Goal: Transaction & Acquisition: Purchase product/service

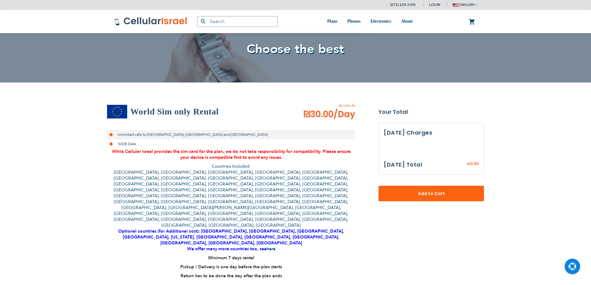
select select
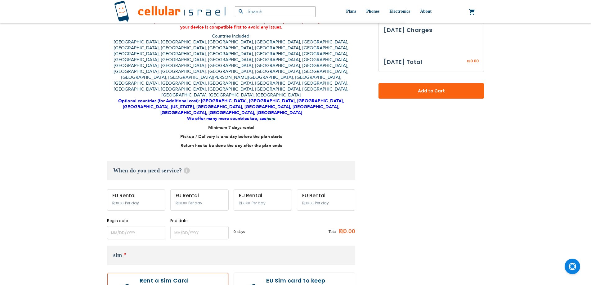
scroll to position [217, 0]
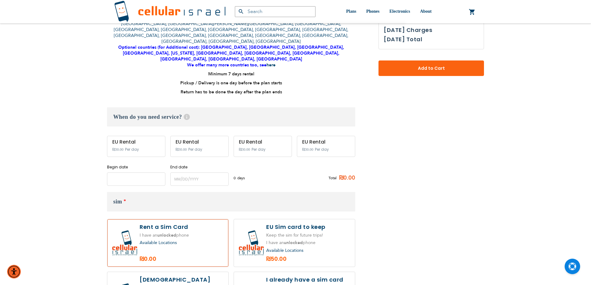
click at [141, 172] on input "name" at bounding box center [136, 178] width 58 height 13
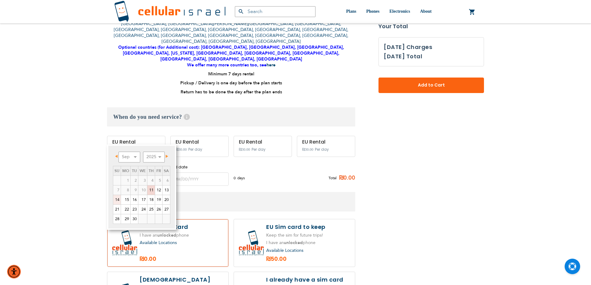
click at [119, 199] on link "14" at bounding box center [116, 199] width 7 height 9
type input "[DATE]"
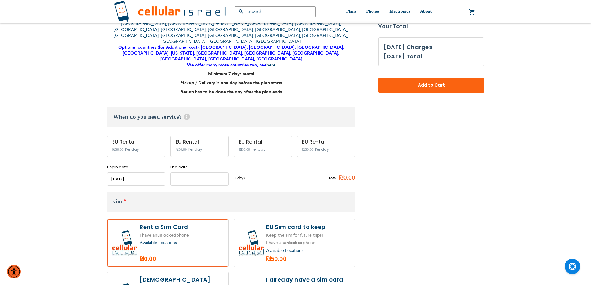
click at [194, 172] on input "name" at bounding box center [199, 178] width 58 height 13
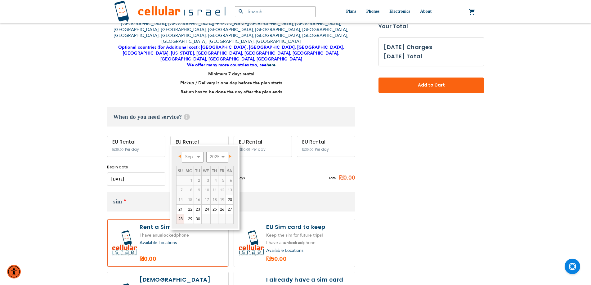
click at [181, 216] on link "28" at bounding box center [179, 218] width 7 height 9
type input "[DATE]"
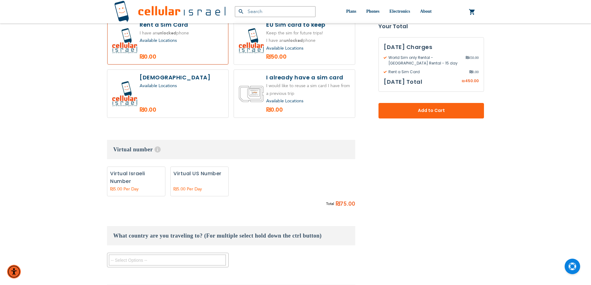
scroll to position [496, 0]
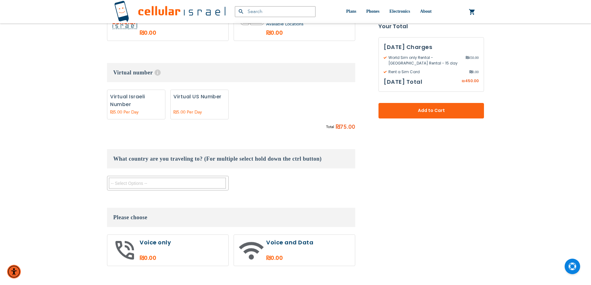
click at [259, 235] on label at bounding box center [294, 250] width 121 height 31
radio input "true"
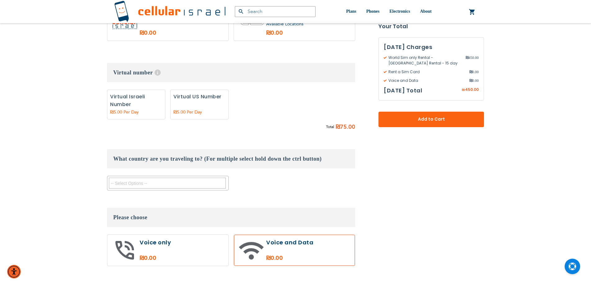
click at [157, 178] on textarea "Search" at bounding box center [167, 183] width 117 height 11
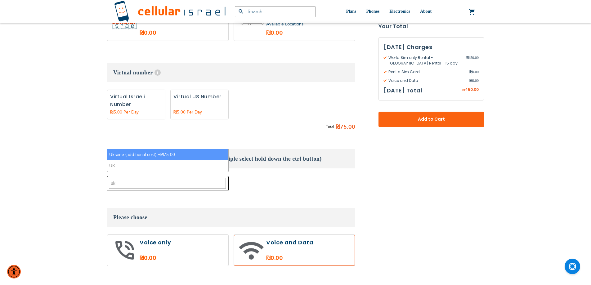
type textarea "uk"
click at [142, 156] on li "Ukraine (additional cost) +₪75.00" at bounding box center [167, 154] width 121 height 11
select select "10405"
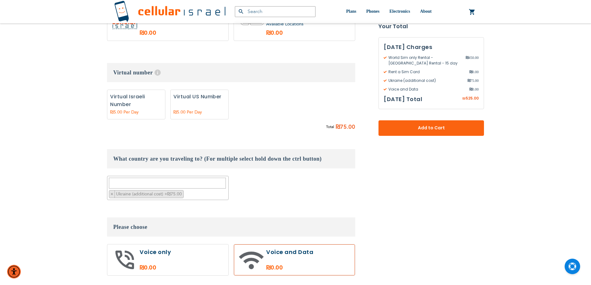
click at [221, 123] on div "Total ₪ 75.00" at bounding box center [231, 127] width 248 height 9
click at [130, 90] on label "Add" at bounding box center [136, 105] width 58 height 30
radio input "true"
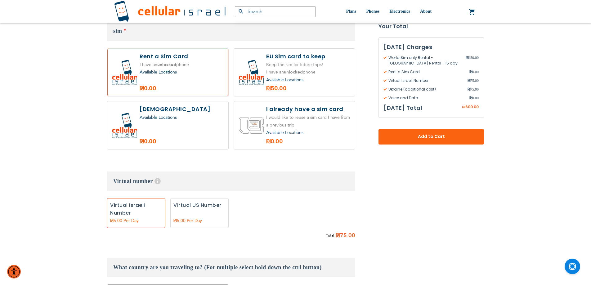
scroll to position [496, 0]
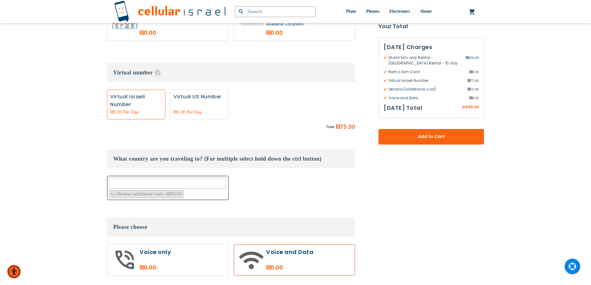
click at [179, 178] on textarea "Search" at bounding box center [167, 183] width 117 height 11
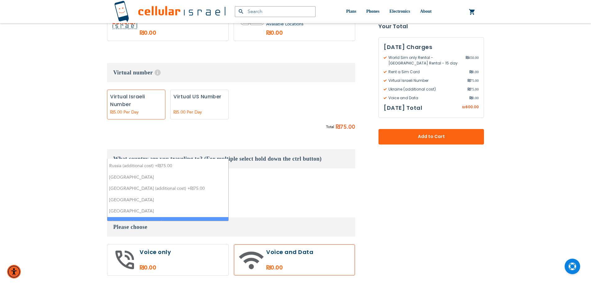
scroll to position [0, 0]
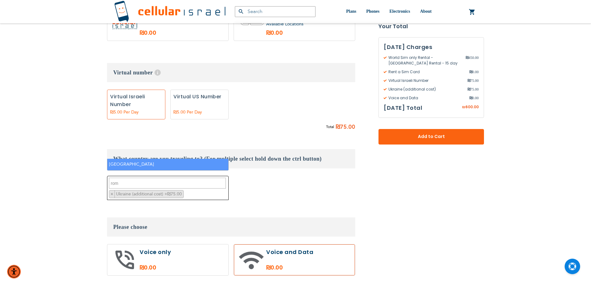
type textarea "rom"
click at [140, 166] on li "[GEOGRAPHIC_DATA]" at bounding box center [167, 164] width 121 height 11
select select "9469"
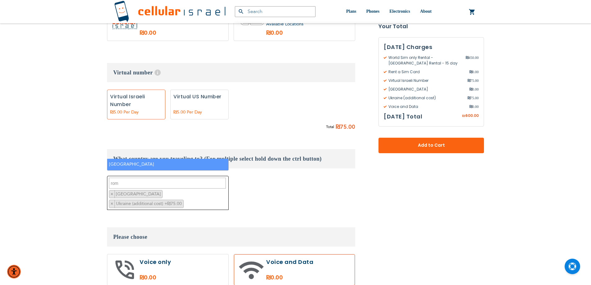
click at [135, 178] on textarea "rom" at bounding box center [167, 183] width 117 height 11
type textarea "mol"
click at [137, 164] on li "Moldova (additional cost) +₪75.00" at bounding box center [167, 164] width 121 height 11
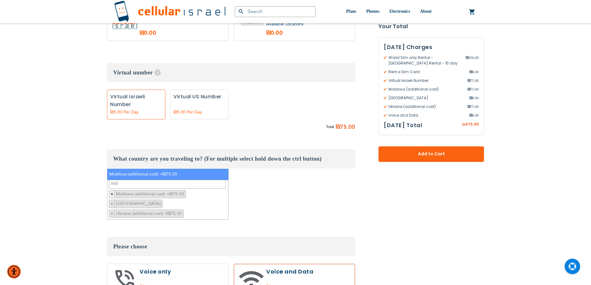
click at [112, 191] on span "×" at bounding box center [111, 194] width 3 height 6
select select "9469"
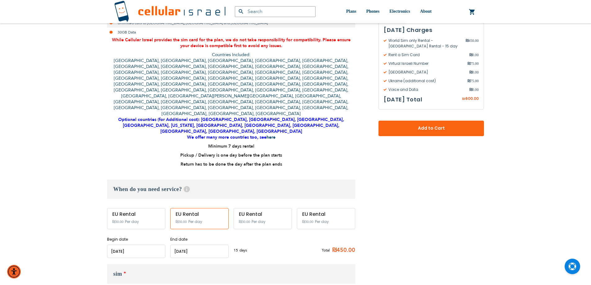
scroll to position [279, 0]
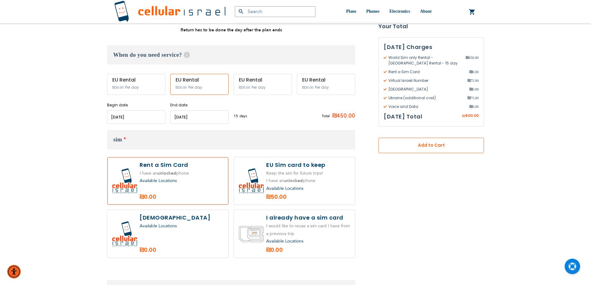
click at [425, 144] on span "Add to Cart" at bounding box center [431, 145] width 65 height 7
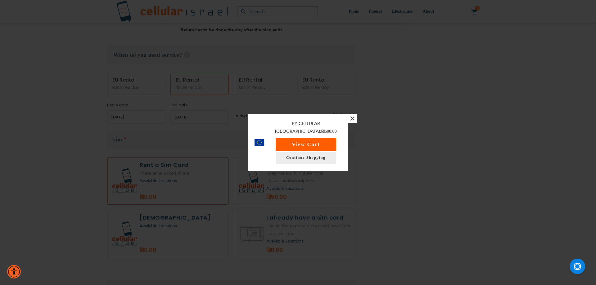
click at [318, 138] on button "View Cart" at bounding box center [305, 144] width 60 height 12
